Goal: Transaction & Acquisition: Purchase product/service

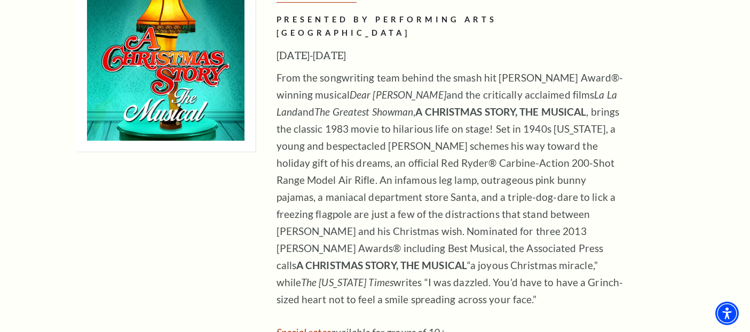
scroll to position [4026, 0]
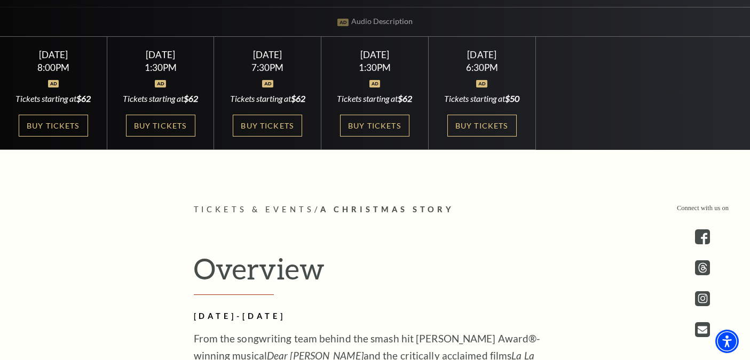
scroll to position [302, 0]
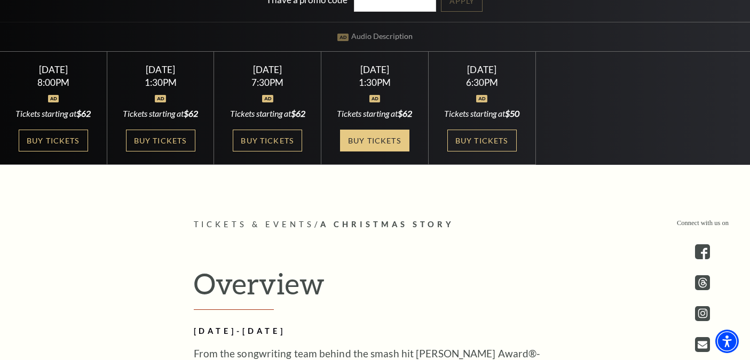
click at [375, 141] on link "Buy Tickets" at bounding box center [374, 141] width 69 height 22
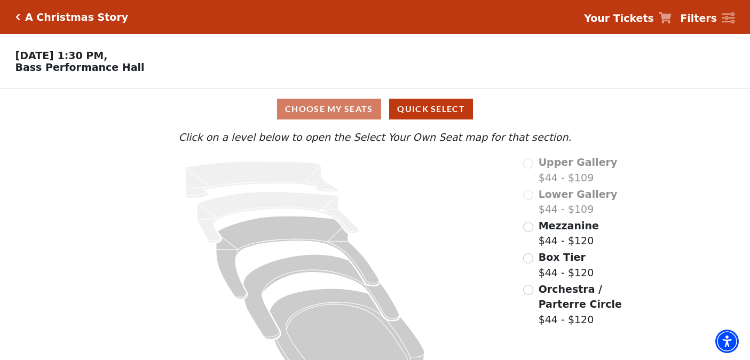
click at [103, 15] on h5 "A Christmas Story" at bounding box center [76, 17] width 103 height 12
copy div "A Christmas Story"
click at [530, 231] on input "Mezzanine$44 - $120\a" at bounding box center [528, 227] width 10 height 10
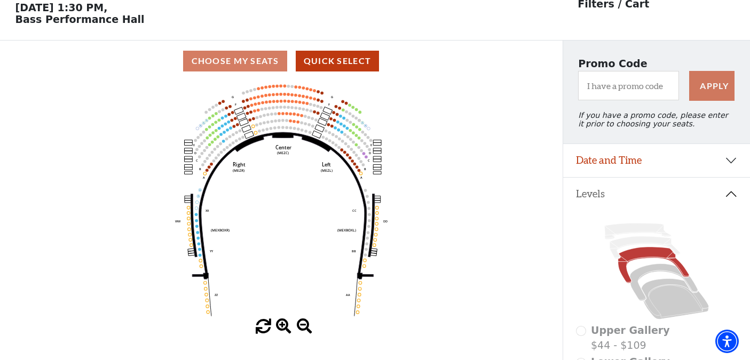
scroll to position [50, 0]
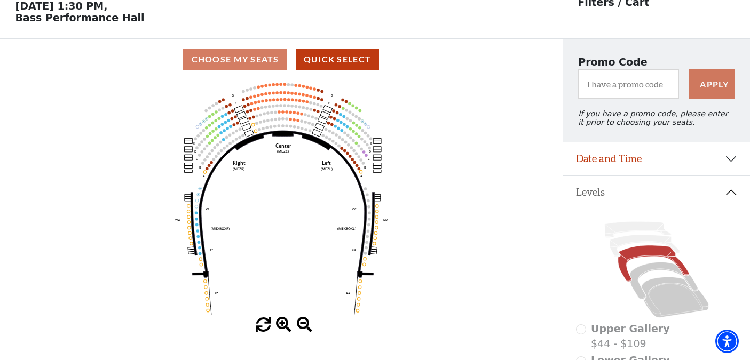
click at [287, 329] on span at bounding box center [283, 324] width 15 height 15
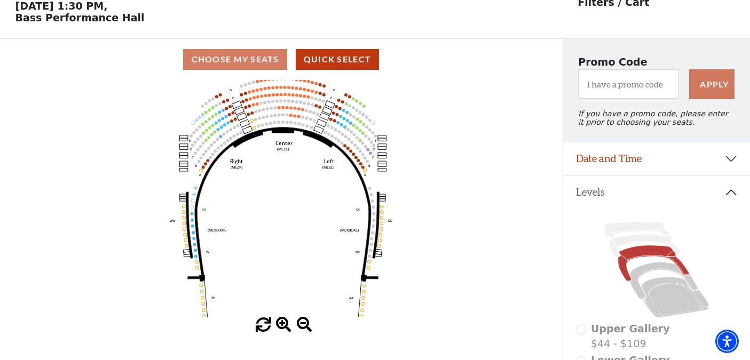
click at [287, 329] on span at bounding box center [283, 324] width 15 height 15
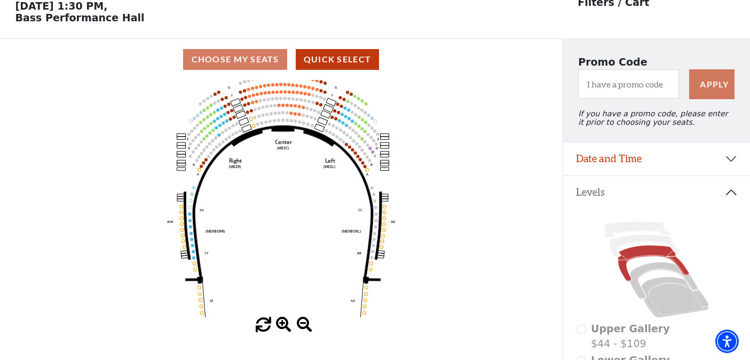
click at [287, 329] on span at bounding box center [283, 324] width 15 height 15
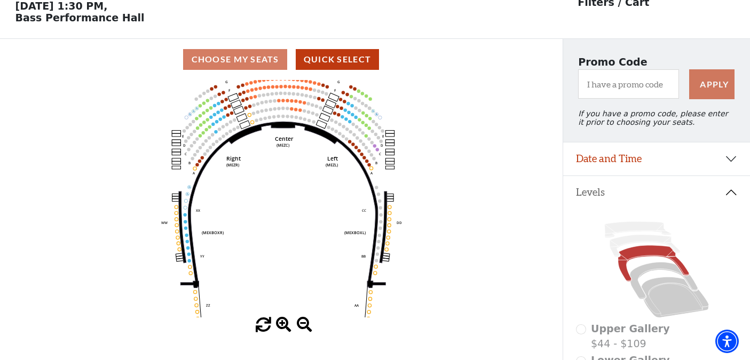
click at [287, 329] on span at bounding box center [283, 324] width 15 height 15
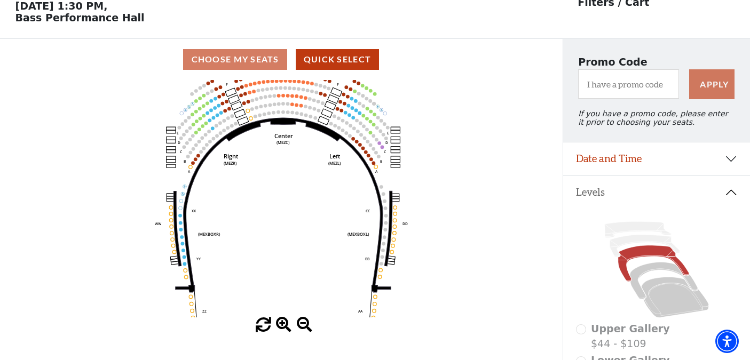
click at [287, 329] on span at bounding box center [283, 324] width 15 height 15
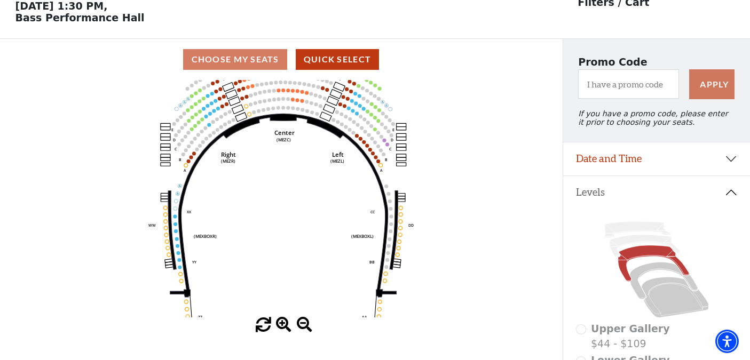
click at [287, 329] on span at bounding box center [283, 324] width 15 height 15
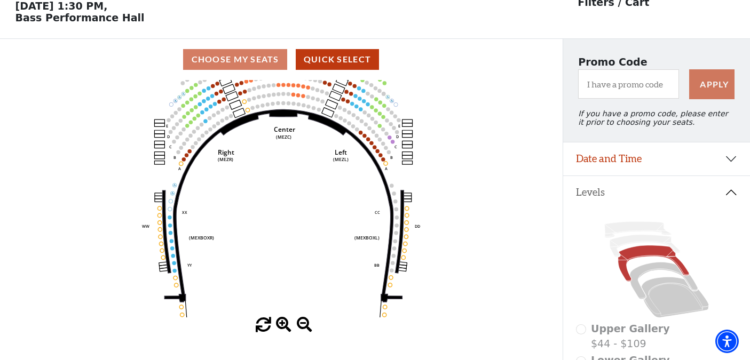
click at [287, 329] on span at bounding box center [283, 324] width 15 height 15
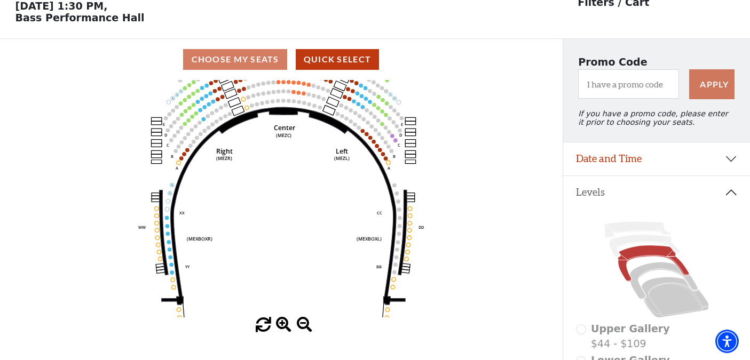
click at [287, 329] on span at bounding box center [283, 324] width 15 height 15
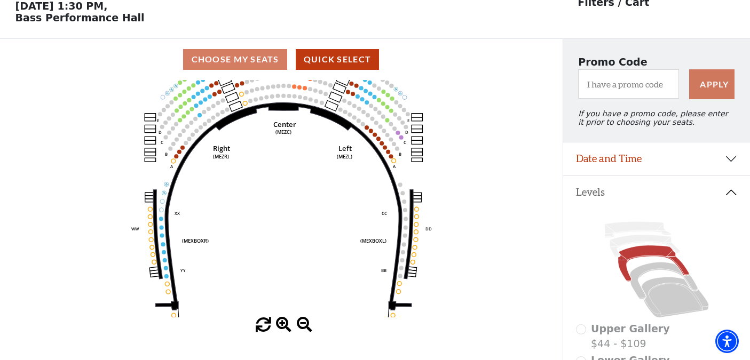
click at [287, 329] on span at bounding box center [283, 324] width 15 height 15
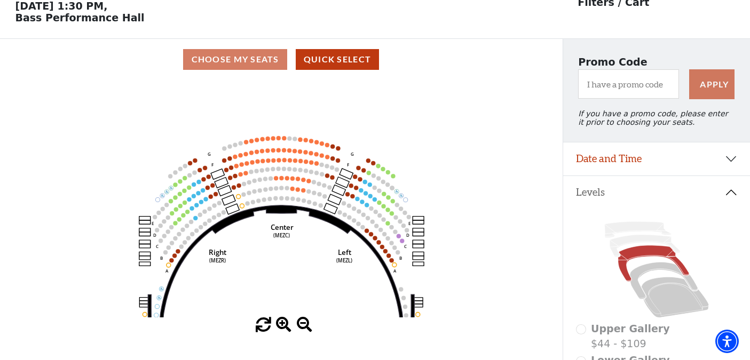
drag, startPoint x: 263, startPoint y: 160, endPoint x: 261, endPoint y: 265, distance: 104.6
click at [261, 265] on icon "Center (MEZC) Right (MEZR) Left (MEZL) (MEXBOXR) (MEXBOXL) XX WW CC DD YY BB ZZ…" at bounding box center [281, 198] width 506 height 237
click at [285, 327] on span at bounding box center [283, 324] width 15 height 15
click at [285, 326] on span at bounding box center [283, 324] width 15 height 15
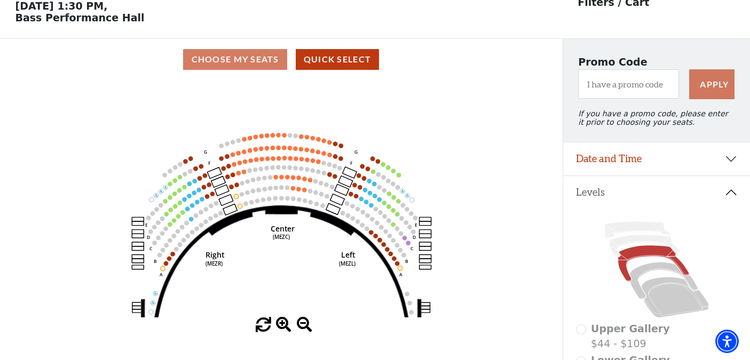
click at [285, 326] on span at bounding box center [283, 324] width 15 height 15
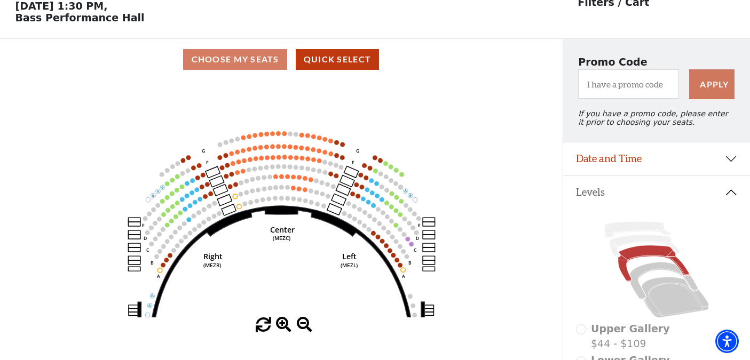
click at [285, 326] on span at bounding box center [283, 324] width 15 height 15
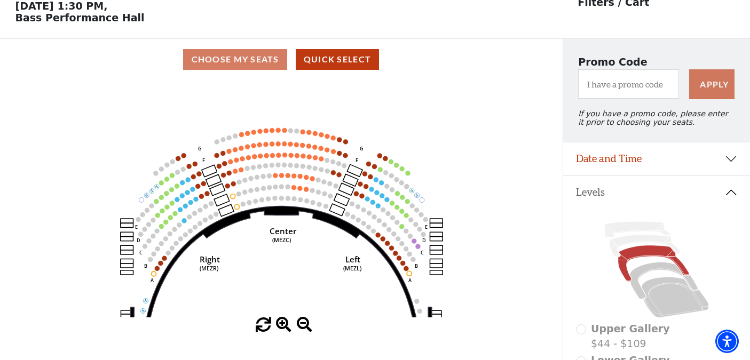
click at [285, 326] on span at bounding box center [283, 324] width 15 height 15
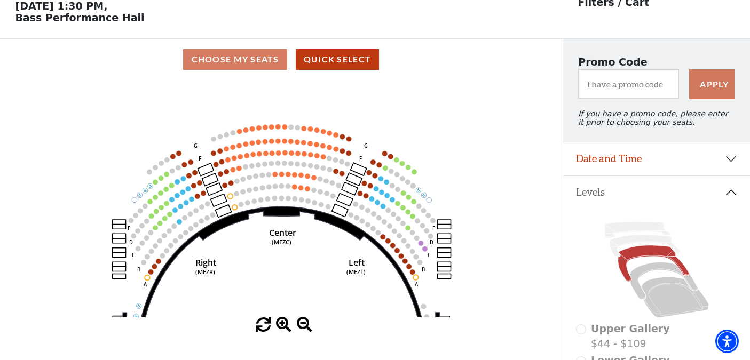
click at [285, 326] on span at bounding box center [283, 324] width 15 height 15
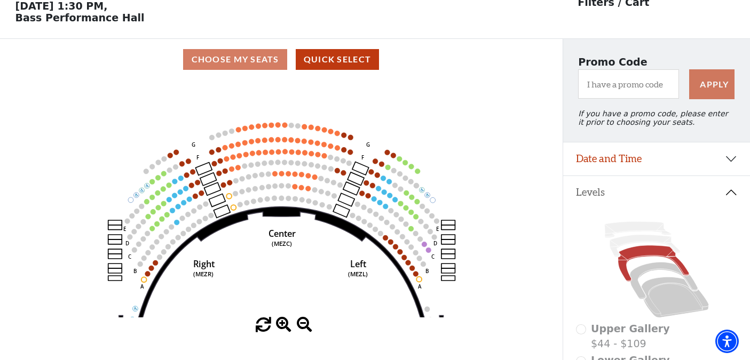
click at [285, 326] on span at bounding box center [283, 324] width 15 height 15
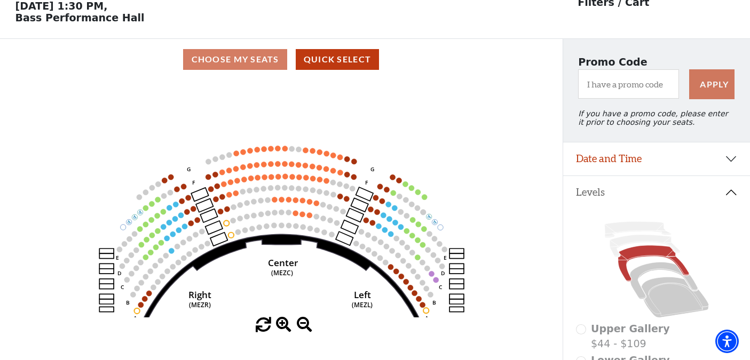
drag, startPoint x: 293, startPoint y: 274, endPoint x: 293, endPoint y: 301, distance: 26.7
click at [293, 303] on icon "Center (MEZC) Right (MEZR) Left (MEZL) (MEXBOXR) (MEXBOXL) XX WW CC DD YY BB ZZ…" at bounding box center [281, 198] width 506 height 237
